Goal: Check status

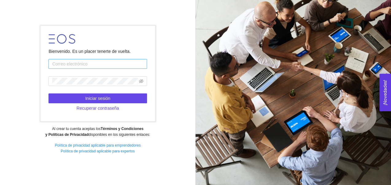
click at [84, 65] on input "text" at bounding box center [98, 64] width 98 height 10
type input "[EMAIL_ADDRESS][DOMAIN_NAME]"
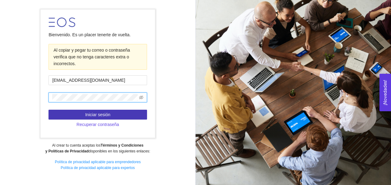
click at [82, 115] on button "Iniciar sesión" at bounding box center [98, 115] width 98 height 10
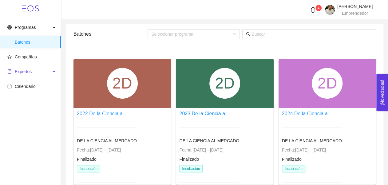
click at [27, 72] on span "Expertos" at bounding box center [23, 71] width 17 height 5
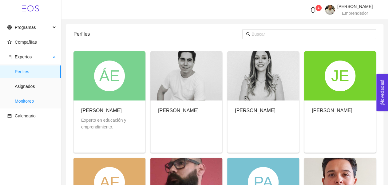
click at [28, 101] on span "Monitoreo" at bounding box center [35, 101] width 41 height 12
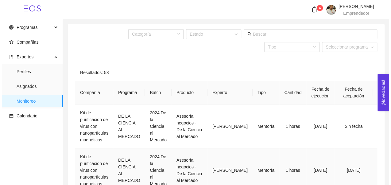
scroll to position [25, 0]
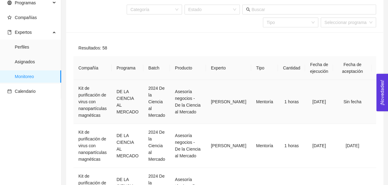
click at [93, 106] on td "Kit de purificación de virus con nanopartículas magnéticas" at bounding box center [92, 102] width 38 height 44
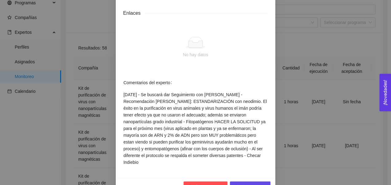
scroll to position [322, 0]
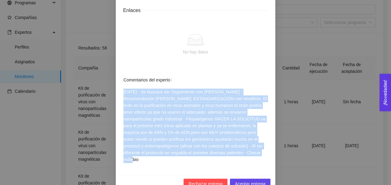
drag, startPoint x: 122, startPoint y: 85, endPoint x: 216, endPoint y: 144, distance: 110.6
click at [216, 144] on span "[DATE] - Se buscará dar Seguimiento con [PERSON_NAME] - Recomendación [PERSON_N…" at bounding box center [195, 125] width 144 height 74
drag, startPoint x: 216, startPoint y: 144, endPoint x: 183, endPoint y: 111, distance: 47.1
copy span "[DATE] - Se buscará dar Seguimiento con [PERSON_NAME] - Recomendación [PERSON_N…"
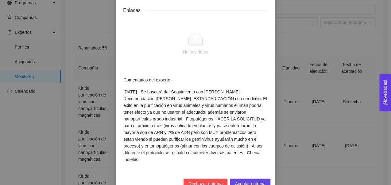
click at [147, 175] on div "Rechazar entrega Aceptar entrega" at bounding box center [196, 183] width 160 height 16
click at [248, 180] on span "Aceptar entrega" at bounding box center [250, 183] width 31 height 7
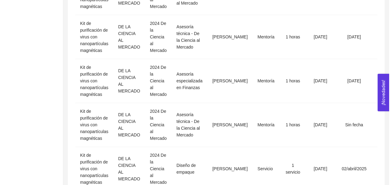
scroll to position [270, 0]
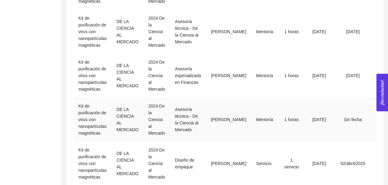
click at [95, 130] on td "Kit de purificación de virus con nanopartículas magnéticas" at bounding box center [92, 120] width 38 height 44
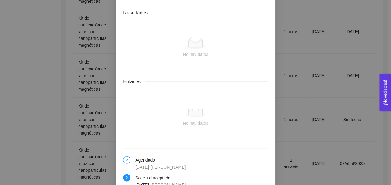
scroll to position [439, 0]
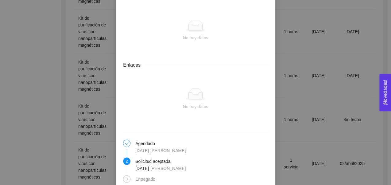
click at [92, 109] on div "Detalles de mentoría Asesoría técnica - De la Ciencia al Mercado Categoría Espe…" at bounding box center [195, 92] width 391 height 185
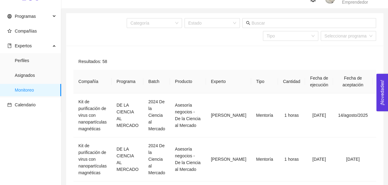
scroll to position [0, 0]
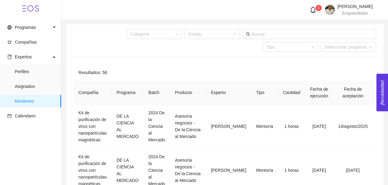
click at [309, 11] on icon "bell" at bounding box center [312, 9] width 7 height 7
click at [236, 73] on div "Resultados: 58" at bounding box center [224, 72] width 302 height 17
